Goal: Transaction & Acquisition: Register for event/course

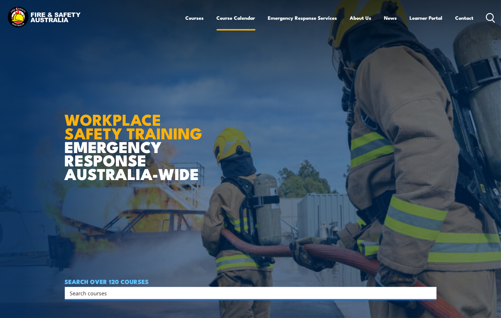
click at [241, 17] on link "Course Calendar" at bounding box center [236, 17] width 39 height 15
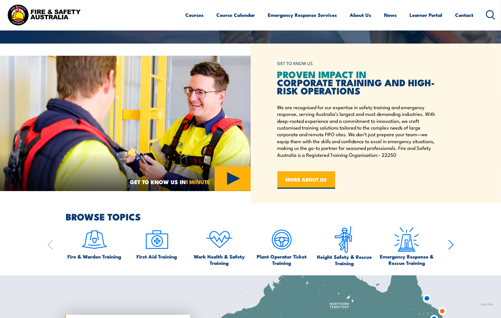
scroll to position [232, 0]
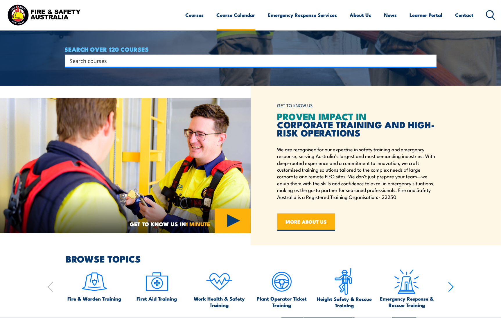
click at [233, 14] on link "Course Calendar" at bounding box center [236, 14] width 39 height 15
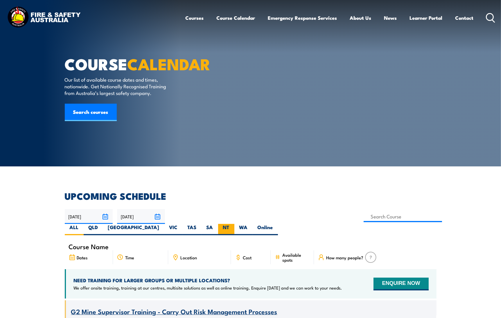
click at [234, 224] on label "NT" at bounding box center [226, 229] width 16 height 11
click at [233, 224] on input "NT" at bounding box center [231, 226] width 4 height 4
radio input "true"
click at [488, 15] on icon at bounding box center [490, 18] width 9 height 10
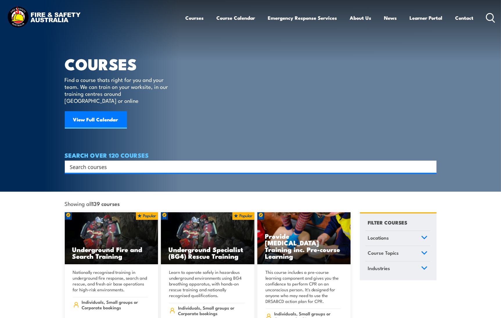
click at [76, 162] on input "Search input" at bounding box center [247, 166] width 354 height 9
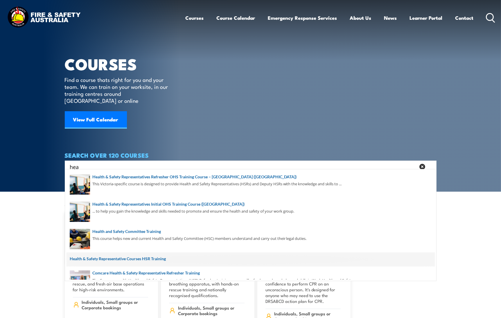
type input "hea"
click at [121, 257] on span at bounding box center [250, 259] width 368 height 15
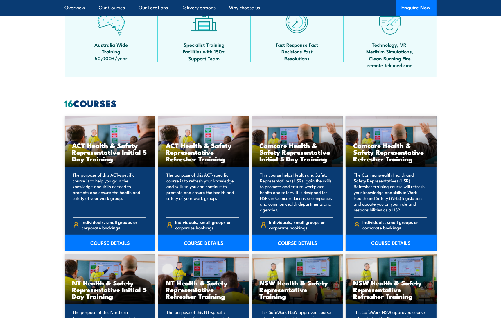
scroll to position [435, 0]
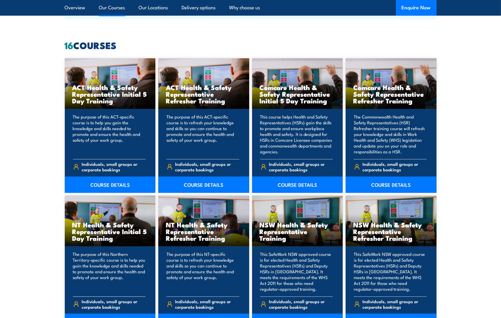
click at [99, 229] on h3 "NT Health & Safety Representative Initial 5 Day Training" at bounding box center [110, 231] width 76 height 20
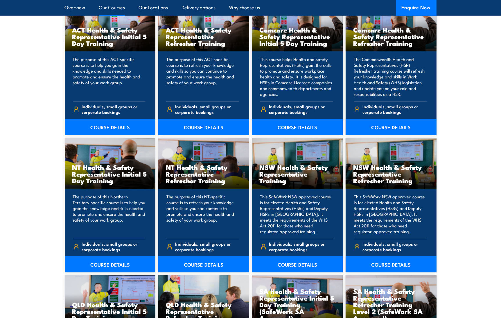
scroll to position [494, 0]
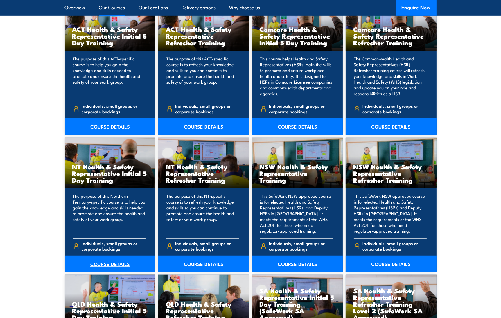
click at [99, 261] on link "COURSE DETAILS" at bounding box center [110, 263] width 91 height 16
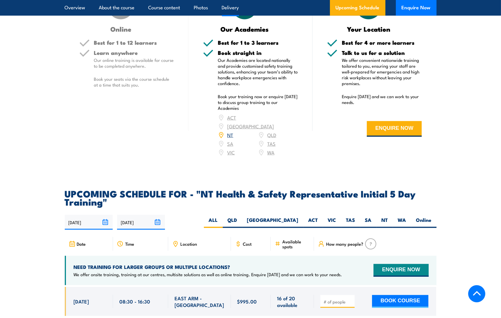
scroll to position [755, 0]
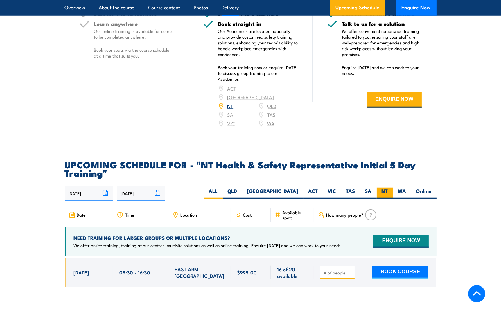
click at [384, 188] on label "NT" at bounding box center [385, 193] width 16 height 11
click at [388, 188] on input "NT" at bounding box center [390, 190] width 4 height 4
radio input "true"
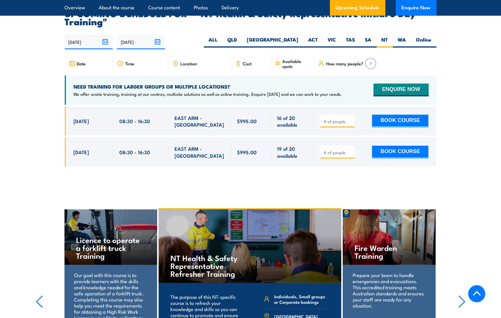
click at [273, 283] on div "The purpose of this NT-specific course is to refresh your knowledge and skills …" at bounding box center [250, 323] width 183 height 80
click at [326, 150] on input "number" at bounding box center [337, 153] width 29 height 6
type input "1"
click at [349, 150] on input "1" at bounding box center [337, 153] width 29 height 6
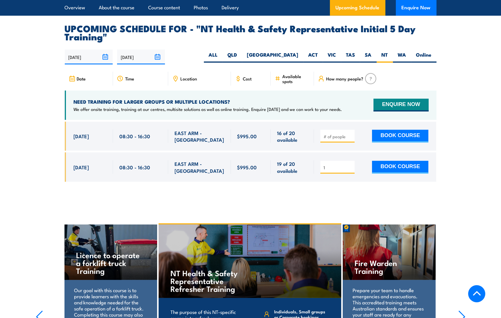
scroll to position [906, 0]
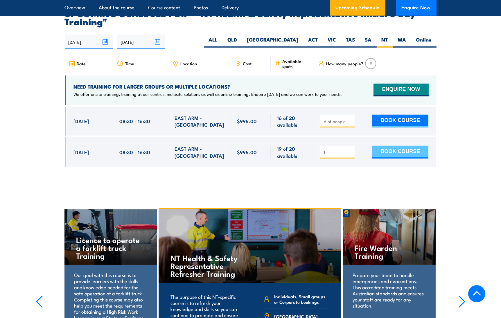
click at [383, 146] on button "BOOK COURSE" at bounding box center [400, 152] width 56 height 13
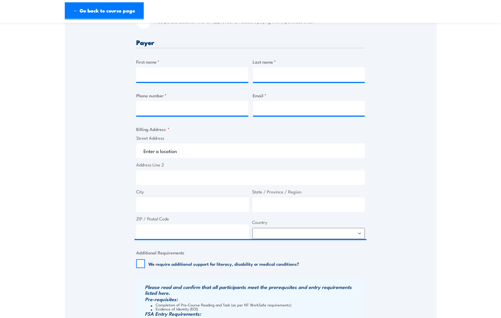
scroll to position [232, 0]
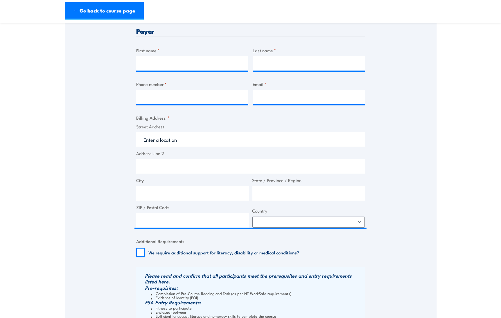
click at [111, 273] on div "Speak to a specialist CALL [PHONE_NUMBER] CALL [PHONE_NUMBER] " * " indicates r…" at bounding box center [251, 136] width 372 height 518
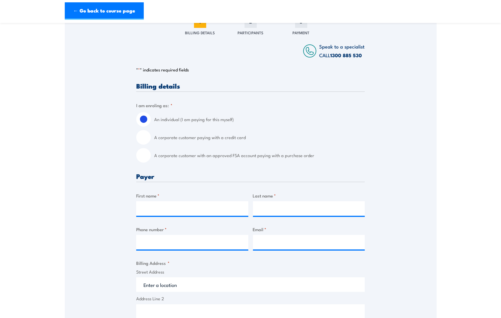
click at [143, 136] on input "A corporate customer paying with a credit card" at bounding box center [143, 137] width 15 height 15
radio input "true"
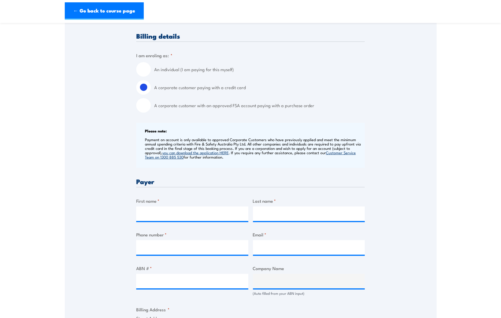
scroll to position [145, 0]
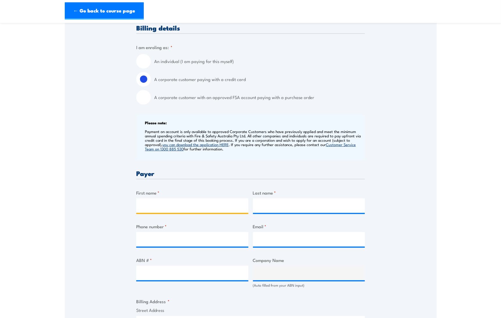
click at [147, 201] on input "First name *" at bounding box center [192, 205] width 112 height 15
type input "Katie"
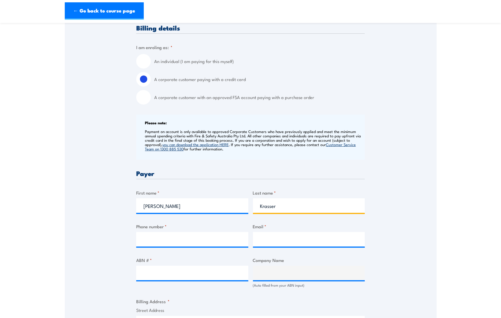
type input "Krasser"
click at [147, 236] on input "Phone number *" at bounding box center [192, 239] width 112 height 15
type input "0883072353"
click at [264, 238] on input "Email *" at bounding box center [309, 239] width 112 height 15
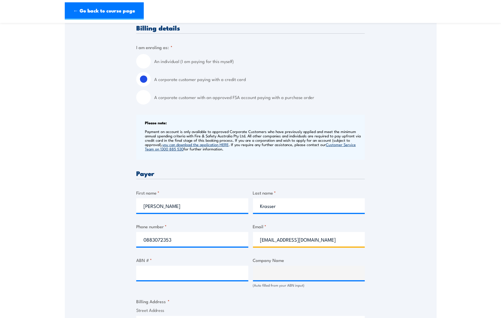
type input "kkrassser@airdiffusion.com.au"
click at [142, 271] on input "ABN # *" at bounding box center [192, 273] width 112 height 15
type input "52008267221"
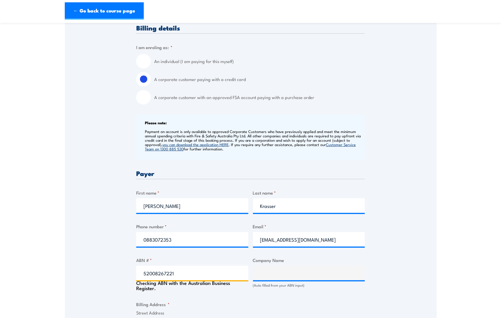
type input "AIR DIFFUSION AGENCIES PTY. LIMITED"
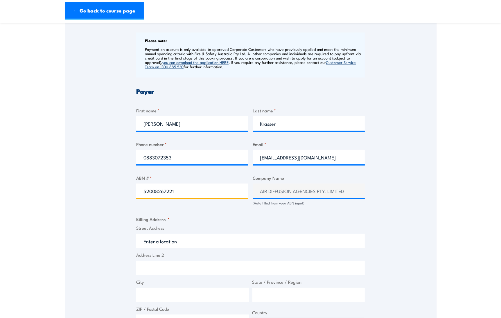
scroll to position [232, 0]
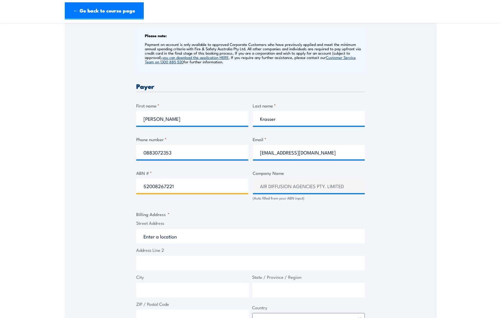
type input "52008267221"
click at [143, 236] on input "Street Address" at bounding box center [250, 236] width 228 height 15
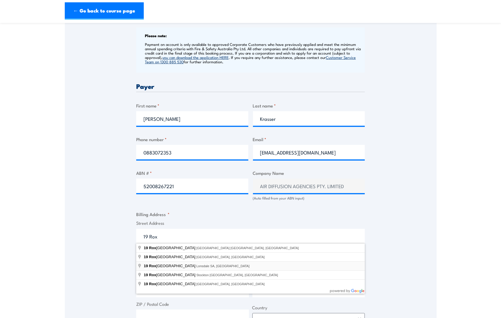
type input "19 Roxburgh Avenue, Lonsdale SA, Australia"
type input "19 Roxburgh Ave"
type input "Lonsdale"
type input "South Australia"
type input "5160"
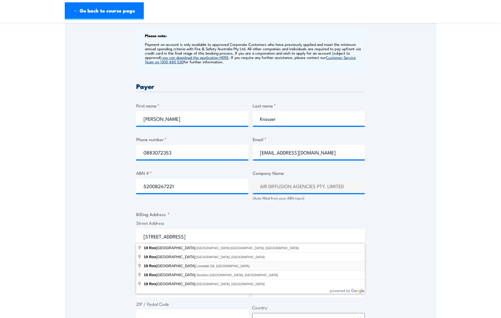
select select "Australia"
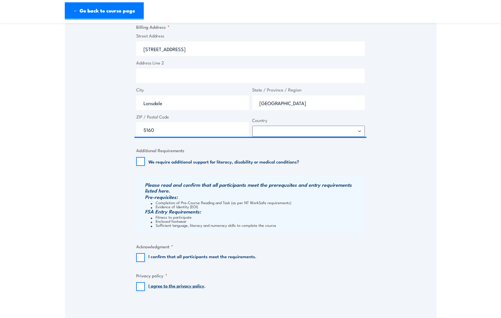
scroll to position [435, 0]
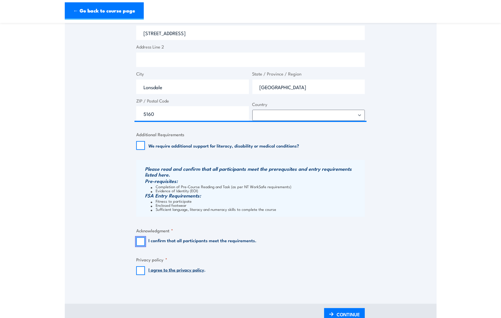
click at [141, 242] on input "I confirm that all participants meet the requirements." at bounding box center [140, 241] width 9 height 9
checkbox input "true"
click at [141, 271] on input "I agree to the privacy policy ." at bounding box center [140, 270] width 9 height 9
checkbox input "true"
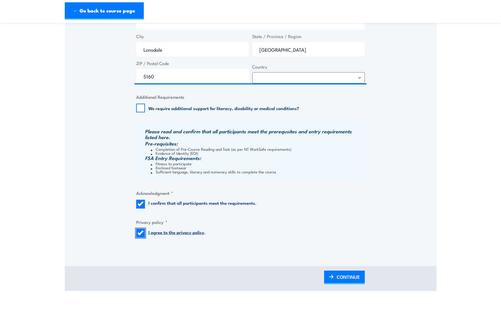
scroll to position [494, 0]
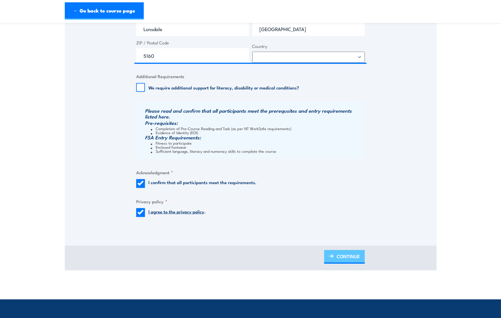
click at [341, 257] on span "CONTINUE" at bounding box center [347, 255] width 23 height 15
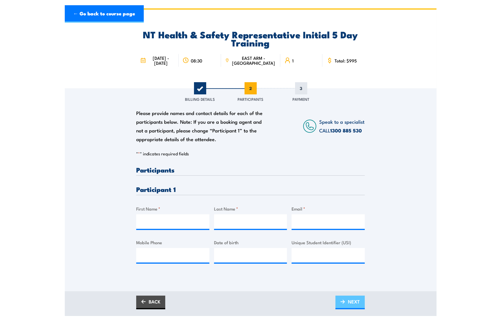
scroll to position [0, 0]
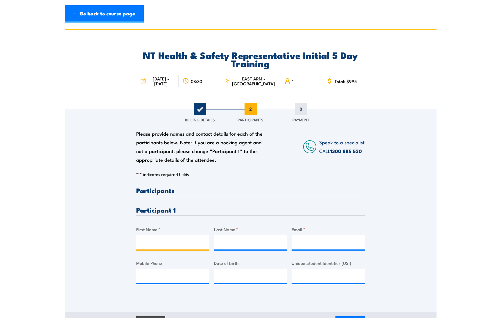
click at [141, 239] on input "First Name *" at bounding box center [172, 242] width 73 height 15
type input "Travis"
click at [221, 242] on input "Last Name *" at bounding box center [250, 242] width 73 height 15
type input "Cooling"
click at [299, 240] on input "Email *" at bounding box center [327, 242] width 73 height 15
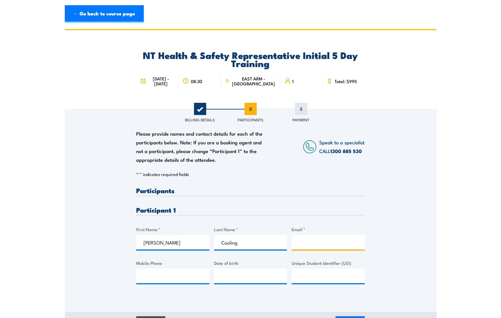
type input "kkrasser@airdiffusion.com.au"
click at [146, 275] on input "Mobile Phone" at bounding box center [172, 276] width 73 height 15
click at [139, 275] on input "Mobile Phone" at bounding box center [172, 276] width 73 height 15
paste input "0487885032"
type input "0487885032"
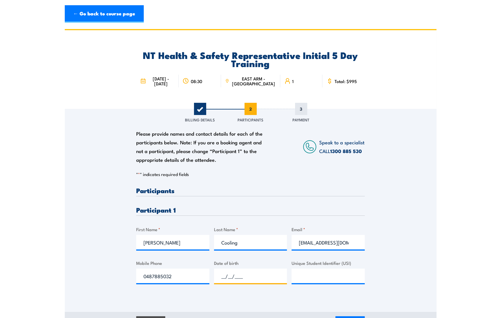
click at [218, 274] on input "__/__/____" at bounding box center [250, 276] width 73 height 15
type input "25/06/1974"
click at [301, 274] on input "Unique Student Identifier (USI)" at bounding box center [327, 276] width 73 height 15
click at [296, 274] on input "Unique Student Identifier (USI)" at bounding box center [327, 276] width 73 height 15
paste input "YY3LYKA5XP"
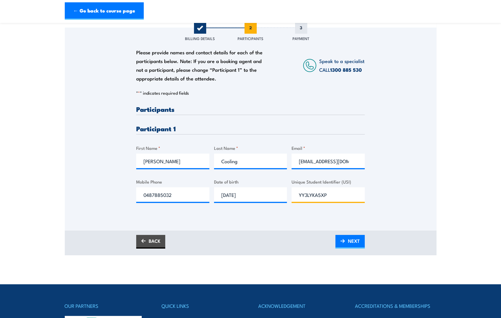
scroll to position [116, 0]
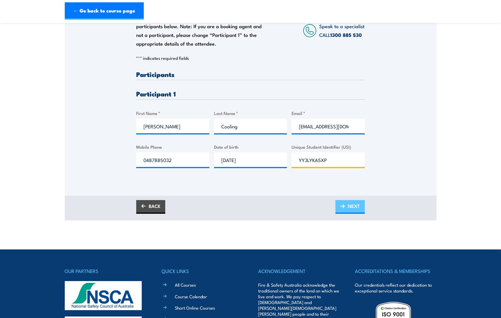
type input "YY3LYKA5XP"
click at [347, 206] on link "NEXT" at bounding box center [349, 207] width 29 height 14
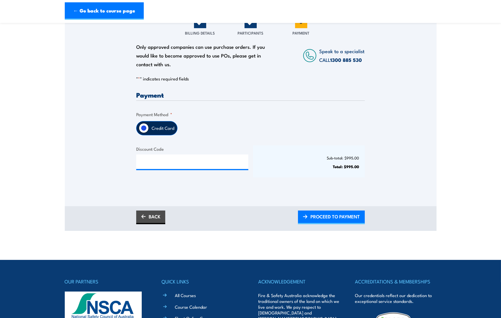
scroll to position [87, 0]
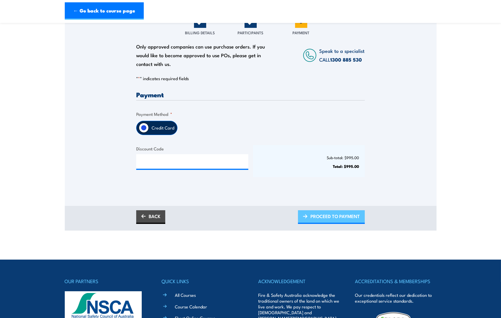
click at [319, 216] on span "PROCEED TO PAYMENT" at bounding box center [334, 215] width 49 height 15
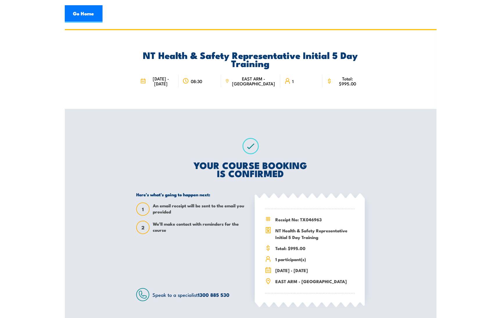
click at [174, 275] on div "Here’s what’s going to happen next: 1 An email receipt will be sent to the emai…" at bounding box center [191, 246] width 110 height 109
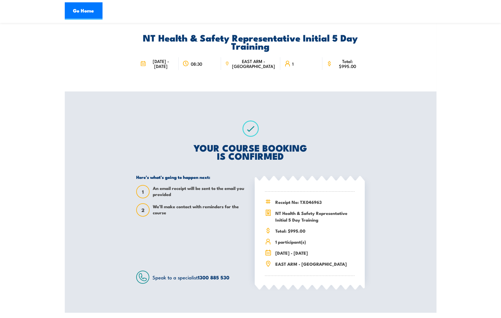
scroll to position [29, 0]
